Goal: Information Seeking & Learning: Learn about a topic

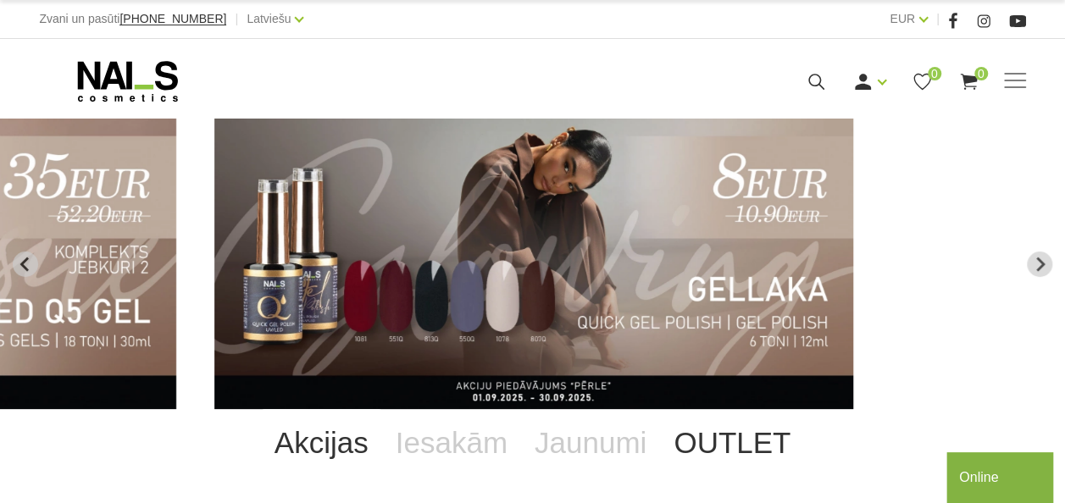
click at [704, 445] on link "OUTLET" at bounding box center [732, 443] width 144 height 68
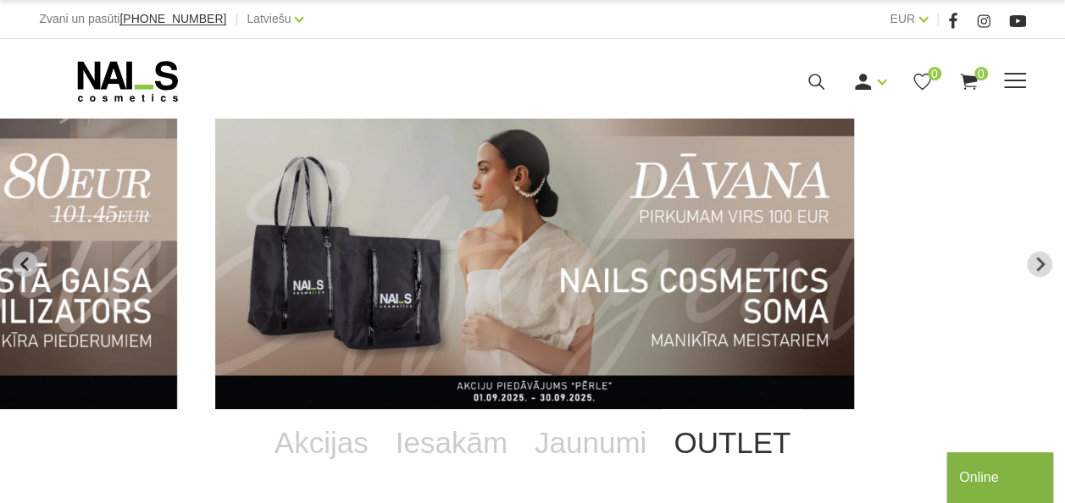
drag, startPoint x: 1009, startPoint y: 73, endPoint x: 750, endPoint y: 78, distance: 258.5
click at [749, 76] on div "Ienākt Reģistrēties 0 0" at bounding box center [706, 81] width 545 height 21
click at [1007, 81] on span at bounding box center [1015, 81] width 22 height 17
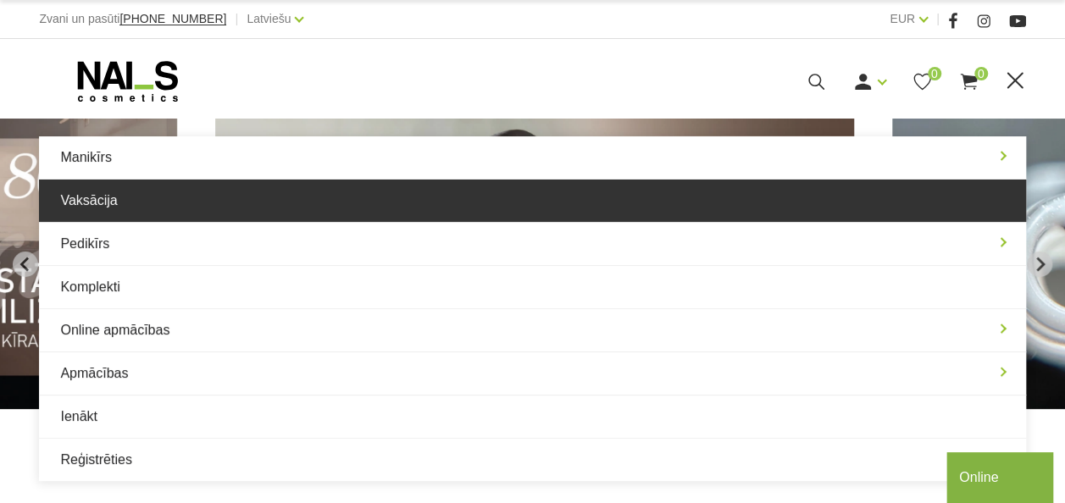
click at [75, 206] on link "Vaksācija" at bounding box center [532, 201] width 987 height 42
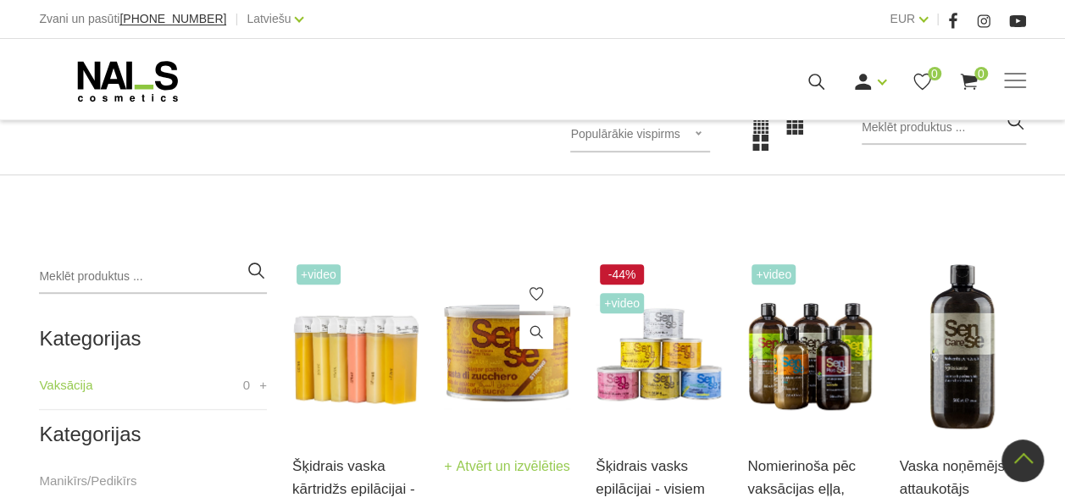
scroll to position [170, 0]
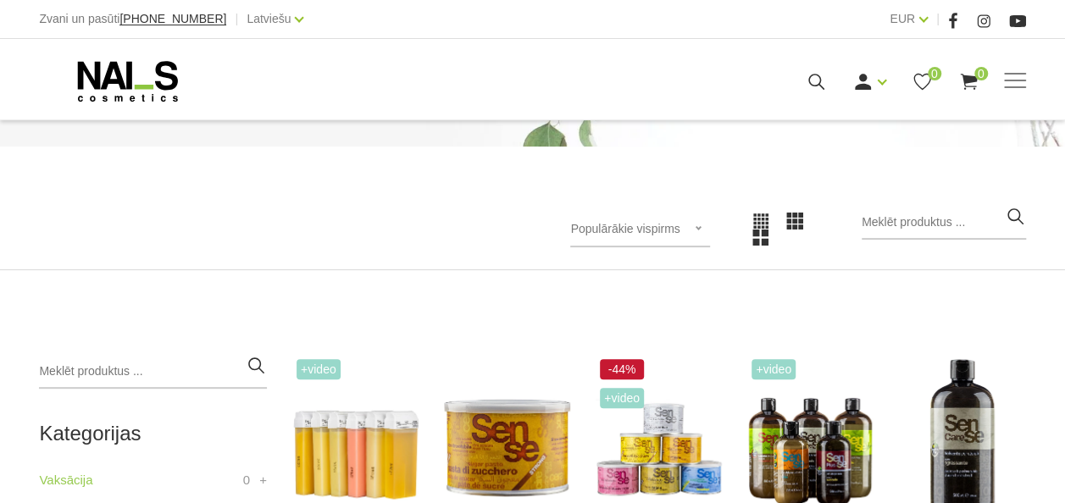
click at [764, 225] on icon at bounding box center [761, 221] width 17 height 17
click at [702, 225] on div "Populārākie vispirms Populārākie vispirms Jaunumi Lētākais vispirms Dārgākais v…" at bounding box center [639, 230] width 139 height 36
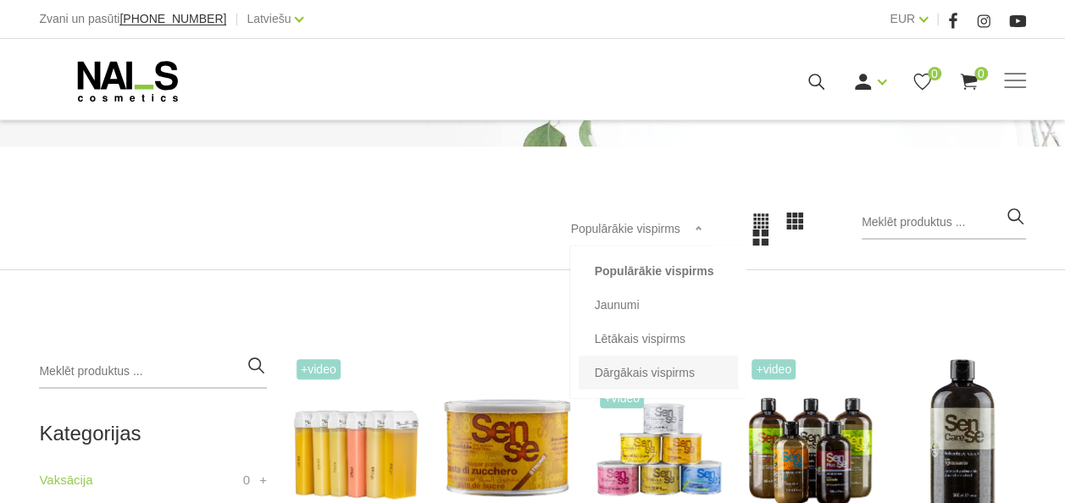
click at [692, 367] on li "Dārgākais vispirms" at bounding box center [658, 373] width 159 height 34
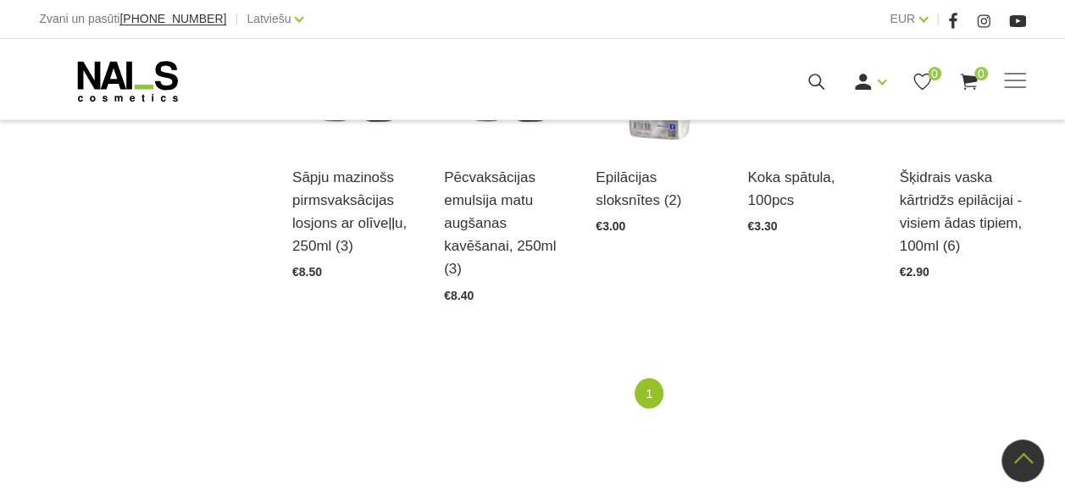
scroll to position [1271, 0]
click at [648, 392] on link "1" at bounding box center [649, 392] width 29 height 31
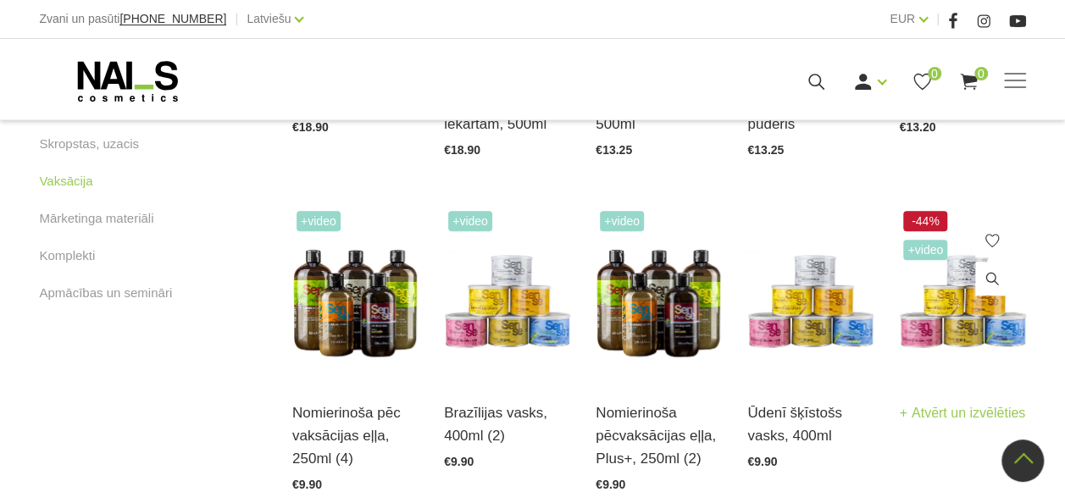
scroll to position [678, 0]
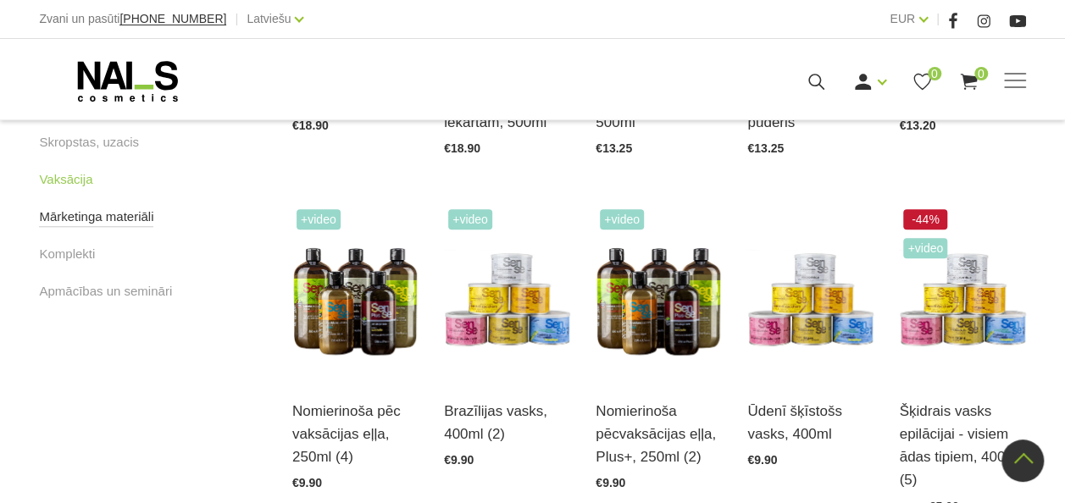
click at [92, 214] on link "Mārketinga materiāli" at bounding box center [96, 217] width 114 height 20
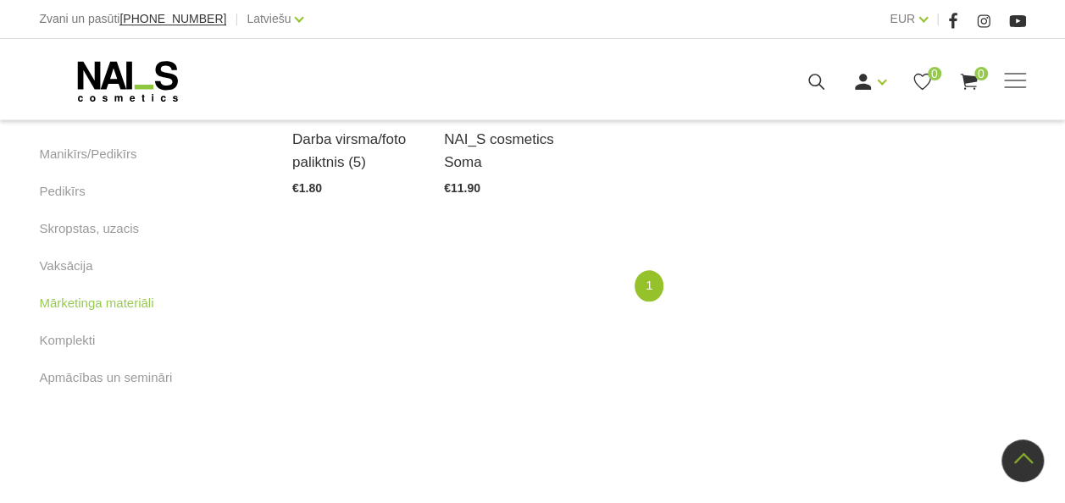
scroll to position [593, 0]
click at [75, 344] on link "Komplekti" at bounding box center [67, 339] width 56 height 20
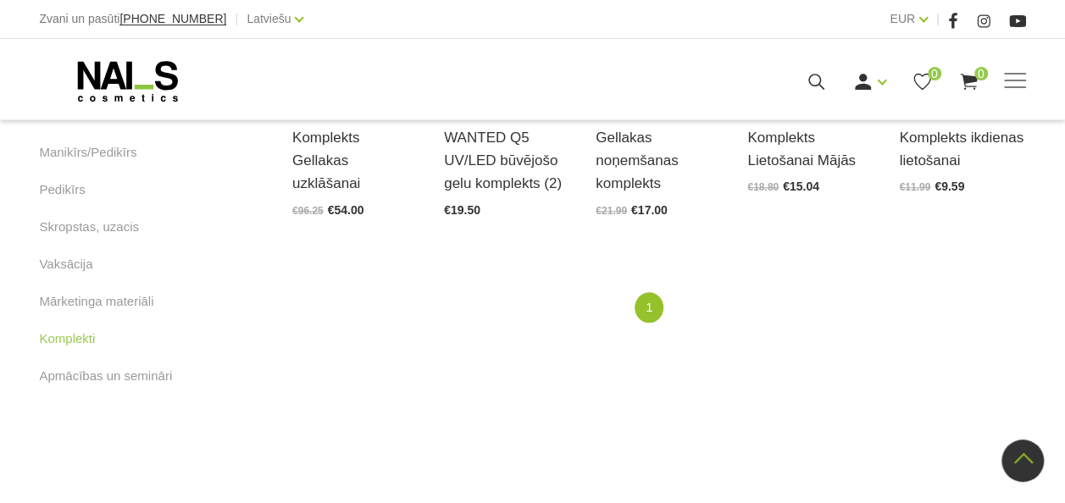
scroll to position [509, 0]
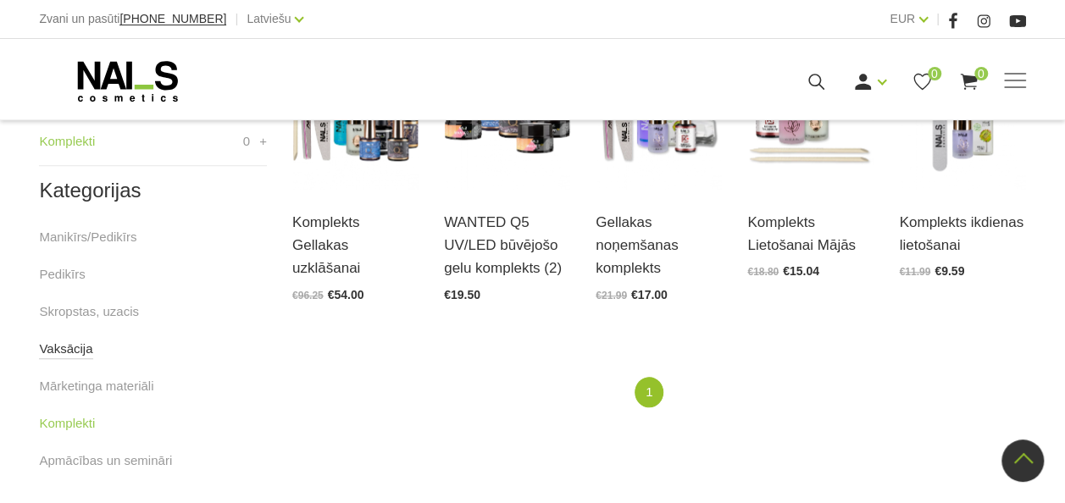
click at [61, 347] on link "Vaksācija" at bounding box center [65, 349] width 53 height 20
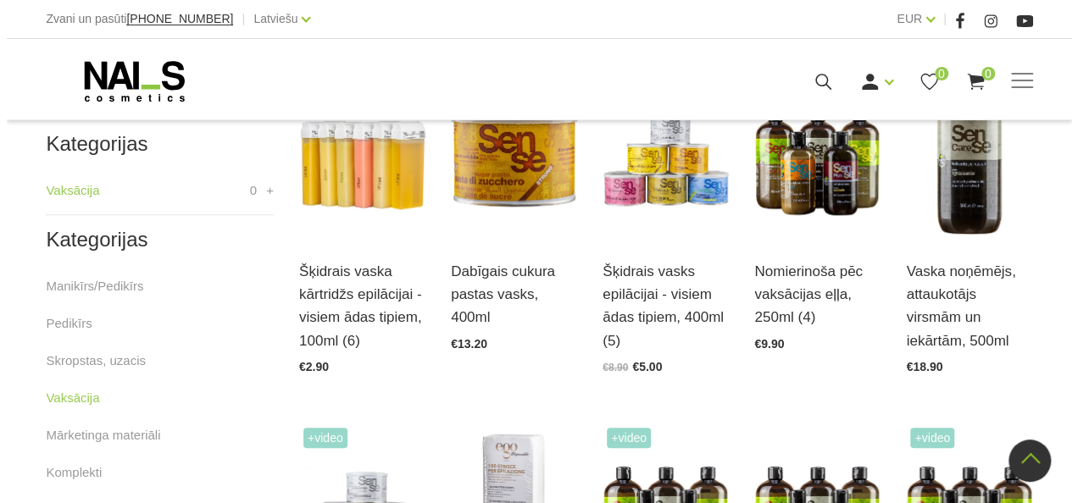
scroll to position [339, 0]
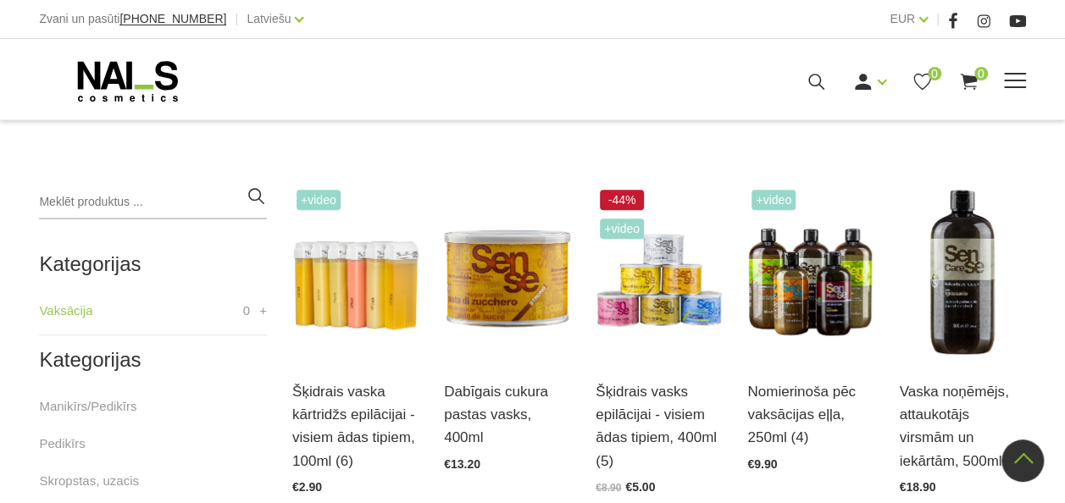
click at [809, 81] on icon at bounding box center [816, 81] width 21 height 21
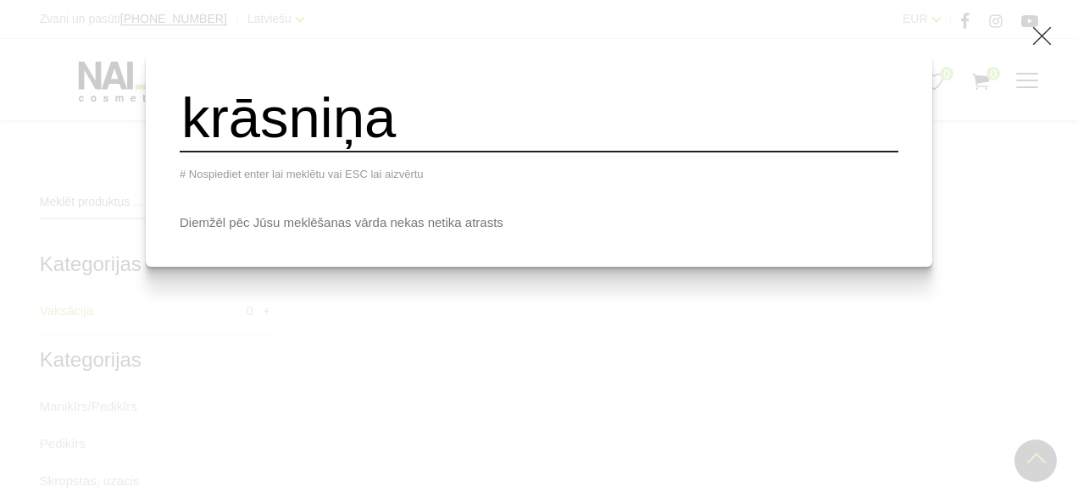
type input "krāsniņa"
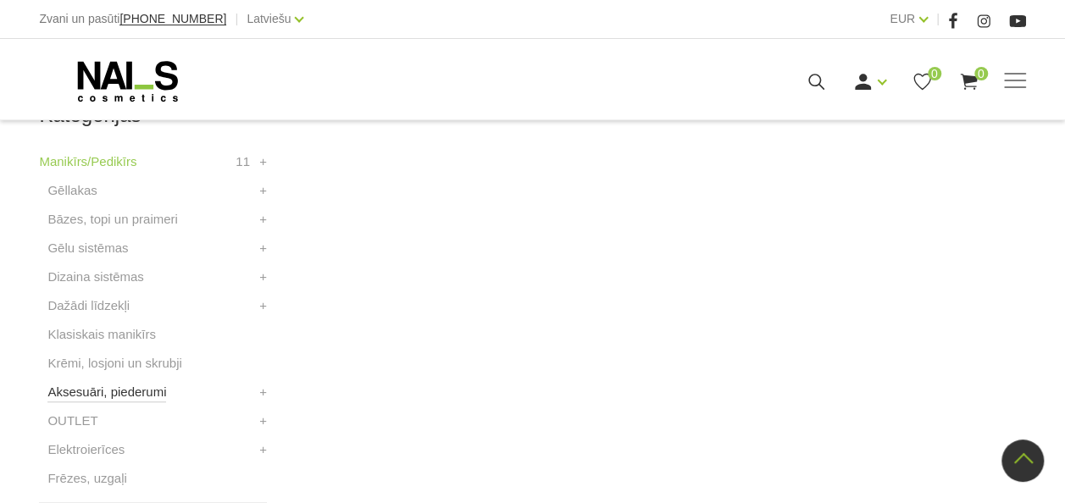
scroll to position [593, 0]
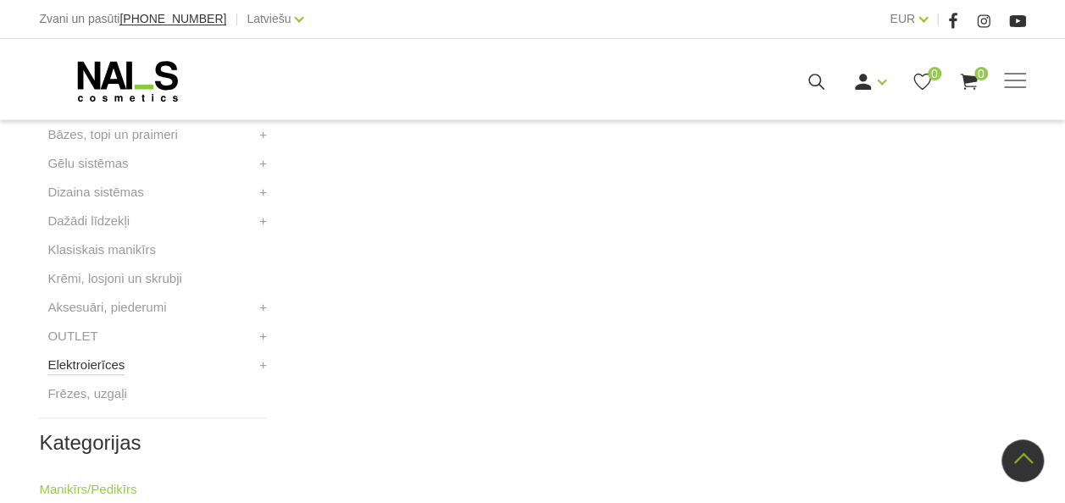
click at [97, 370] on link "Elektroierīces" at bounding box center [85, 365] width 77 height 20
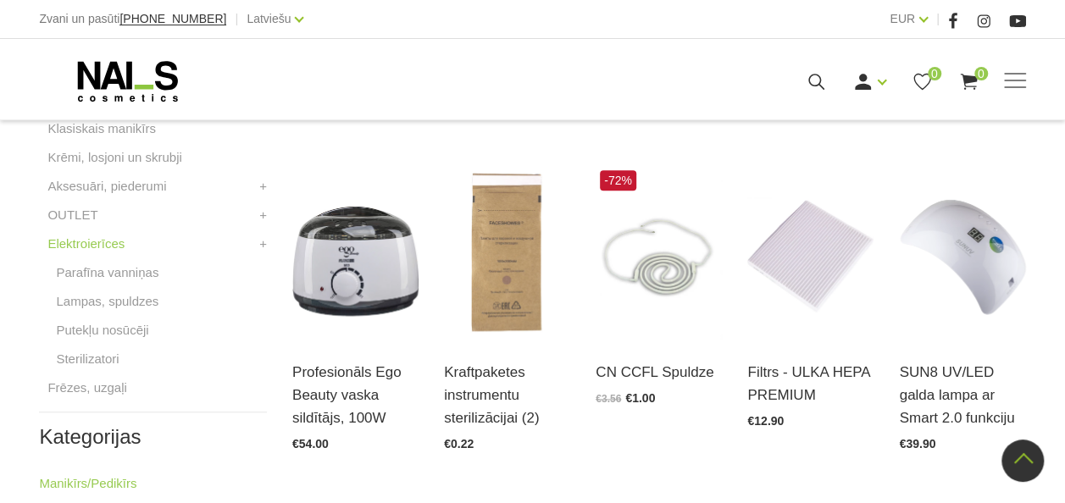
scroll to position [678, 0]
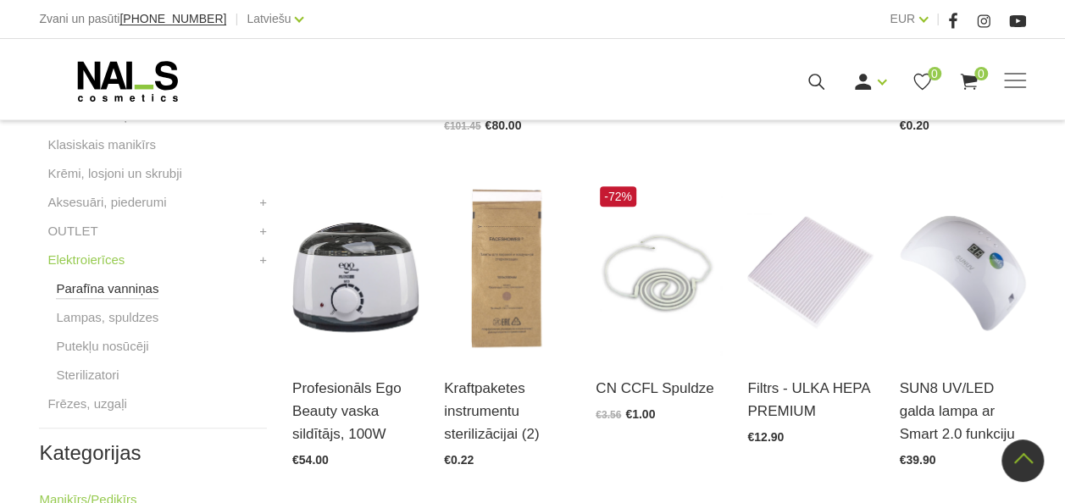
click at [146, 288] on link "Parafīna vanniņas" at bounding box center [107, 289] width 103 height 20
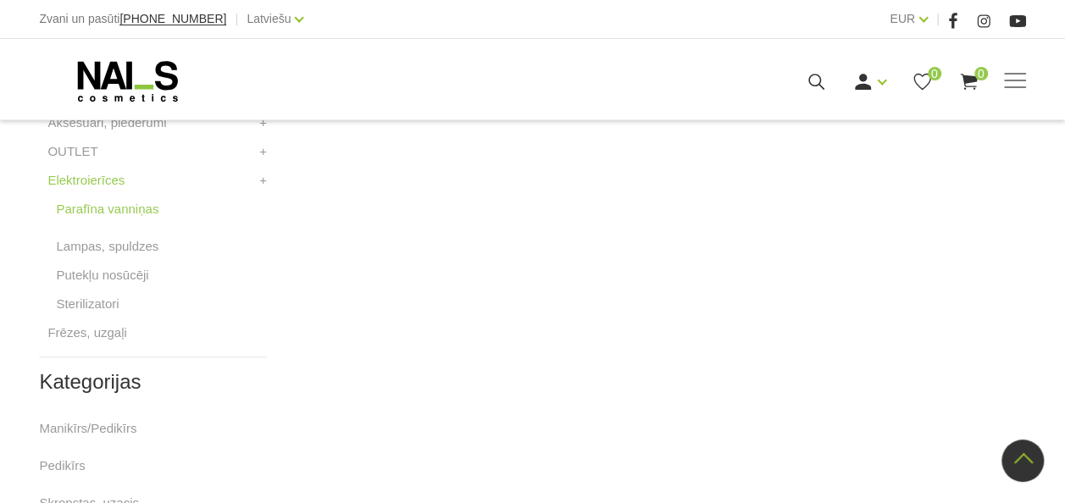
scroll to position [763, 0]
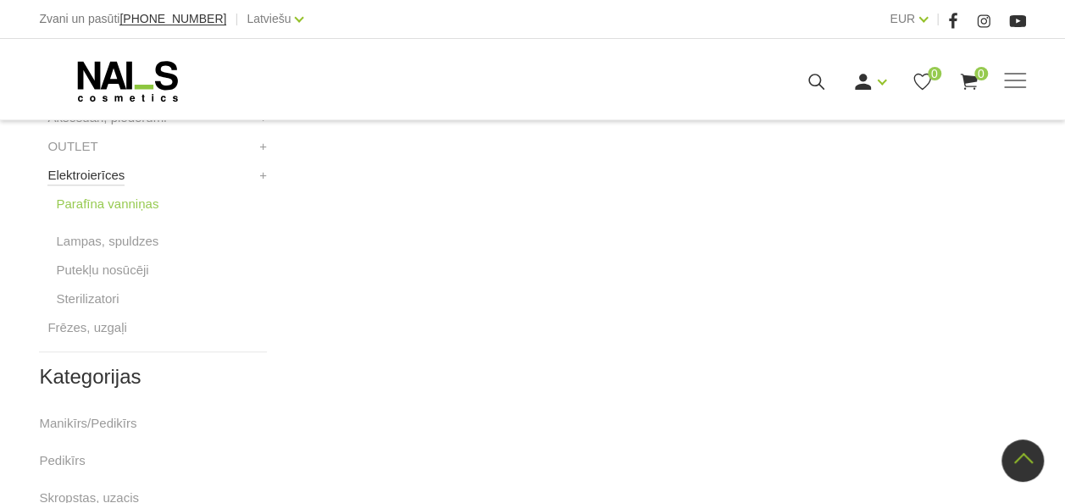
click at [85, 175] on link "Elektroierīces" at bounding box center [85, 175] width 77 height 20
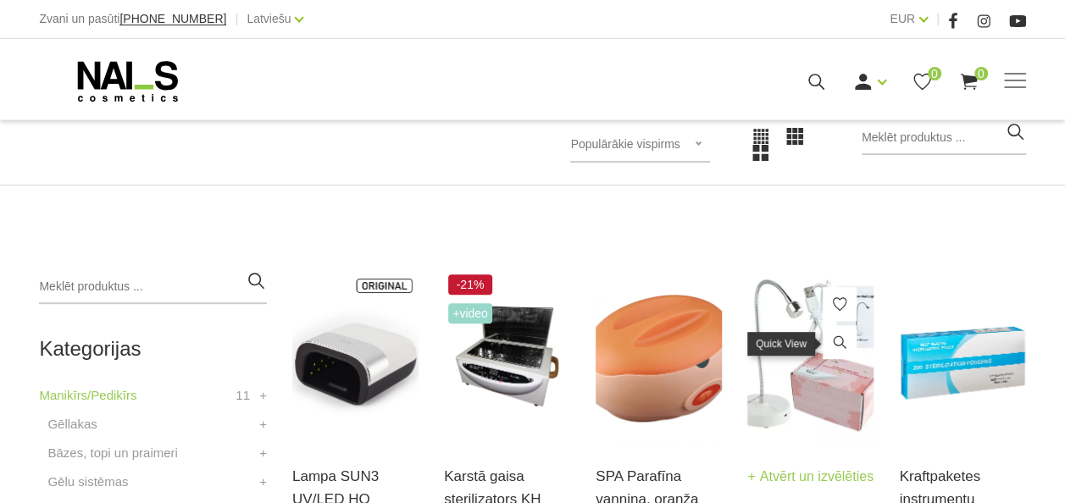
scroll to position [339, 0]
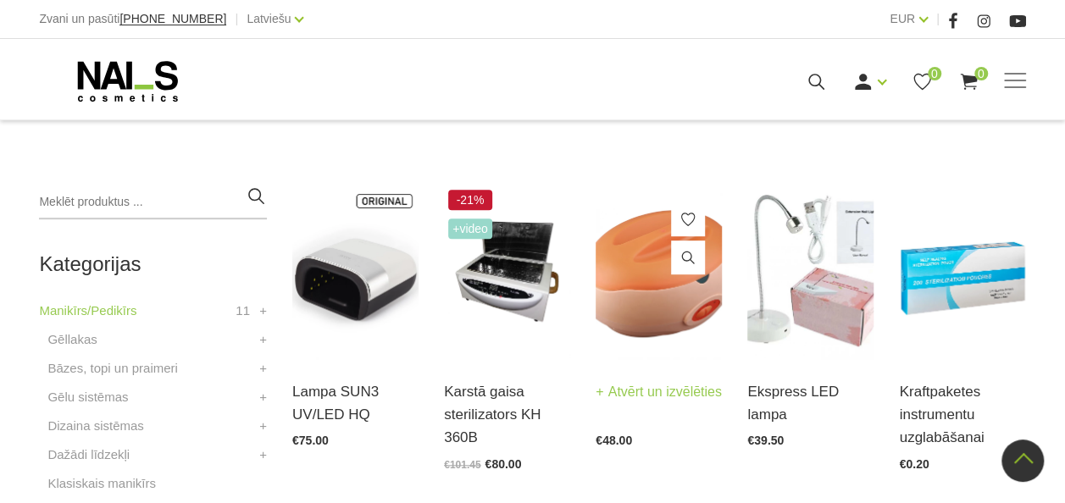
click at [616, 404] on link "Atvērt un izvēlēties" at bounding box center [659, 393] width 126 height 24
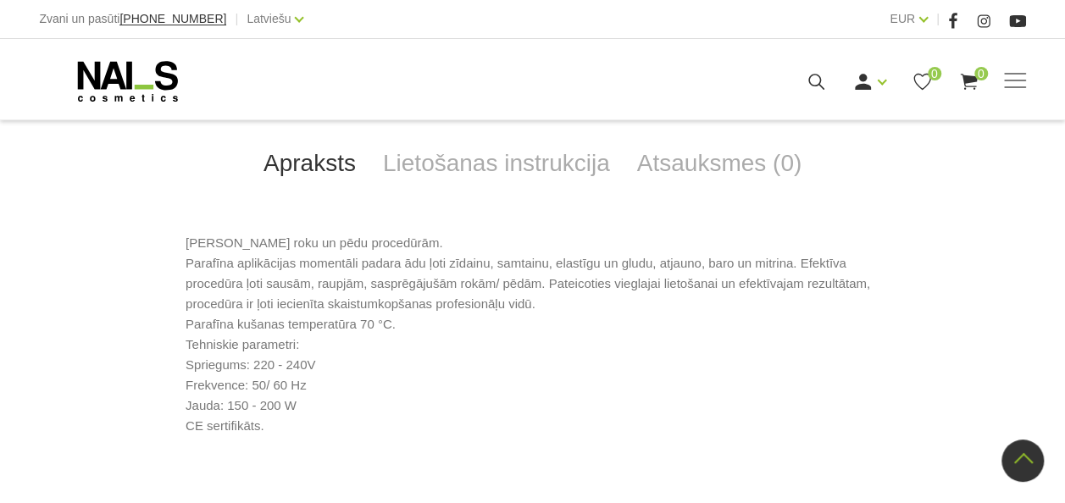
scroll to position [763, 0]
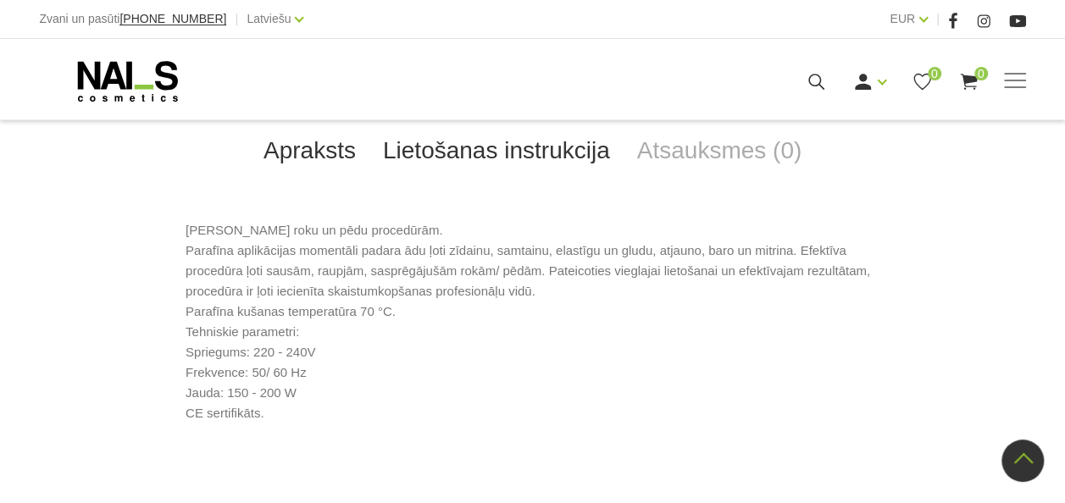
click at [524, 151] on link "Lietošanas instrukcija" at bounding box center [497, 151] width 254 height 56
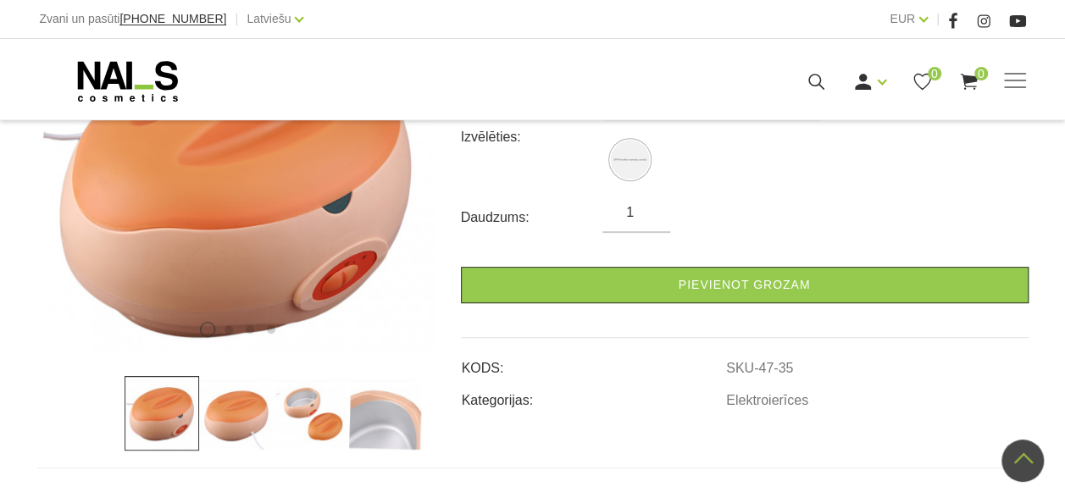
scroll to position [221, 0]
